Goal: Find specific page/section

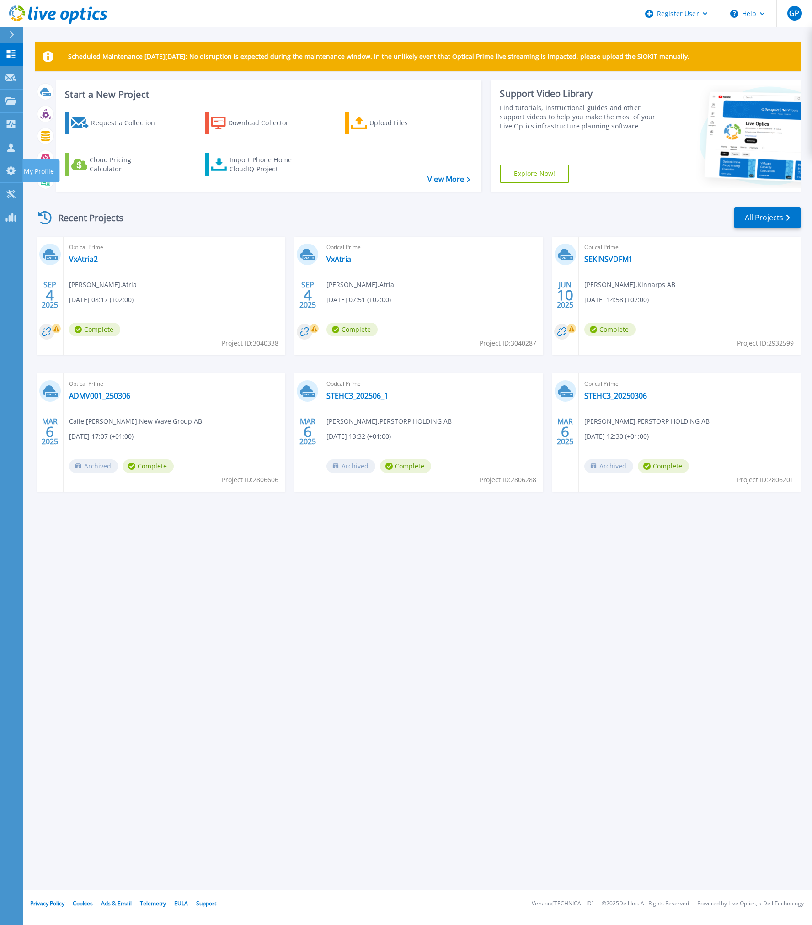
click at [6, 172] on icon at bounding box center [10, 170] width 11 height 9
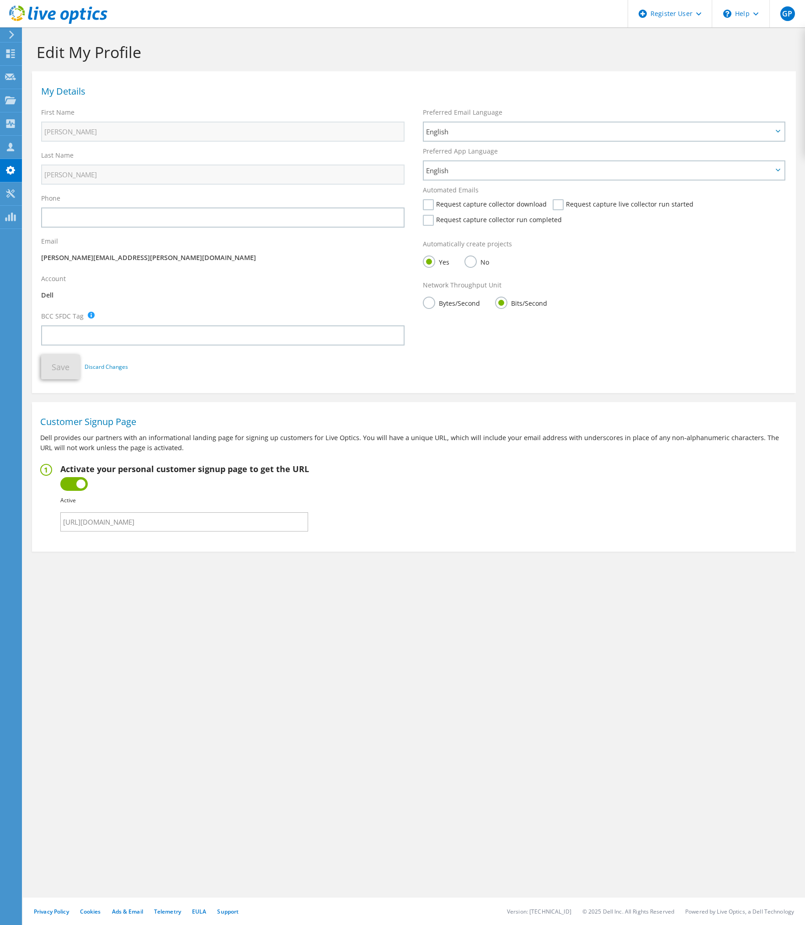
click at [11, 193] on icon at bounding box center [10, 193] width 11 height 9
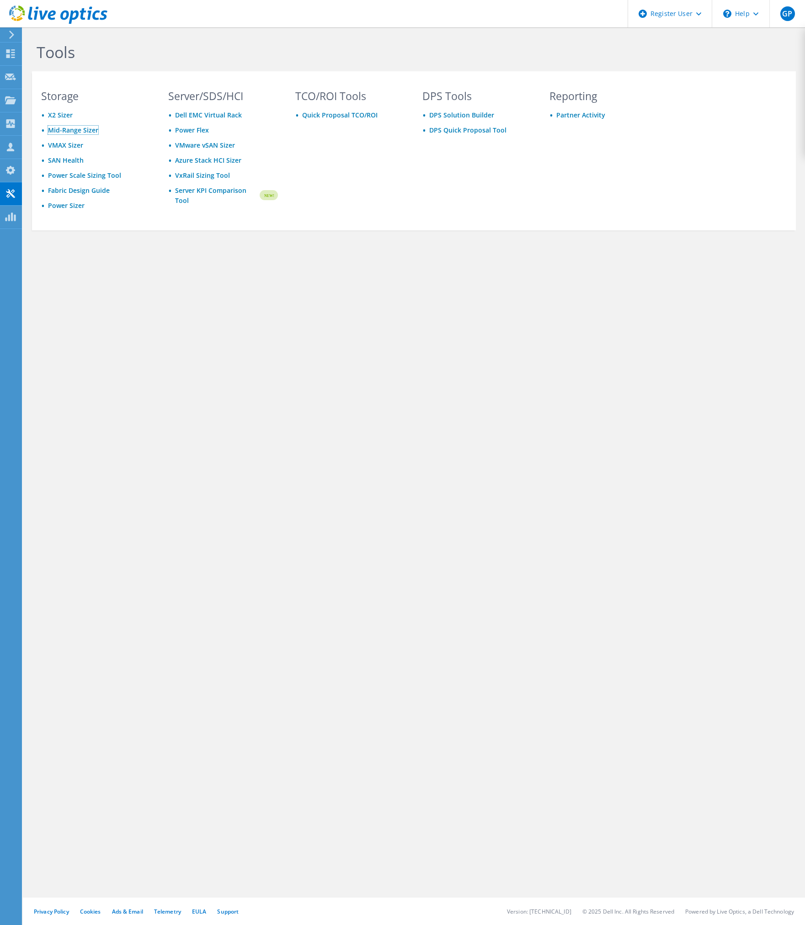
click at [78, 128] on link "Mid-Range Sizer" at bounding box center [73, 130] width 50 height 9
